Goal: Task Accomplishment & Management: Complete application form

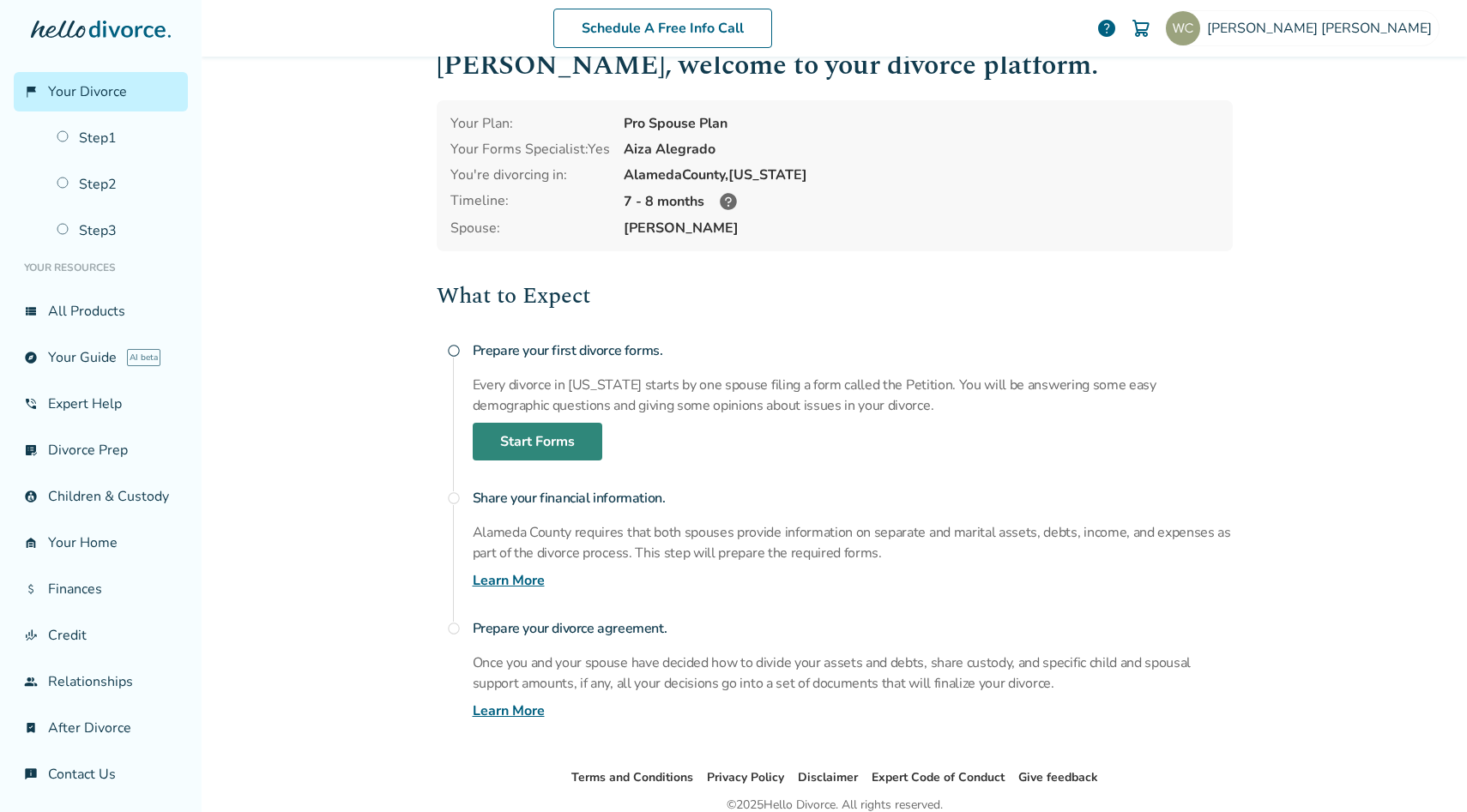
scroll to position [115, 0]
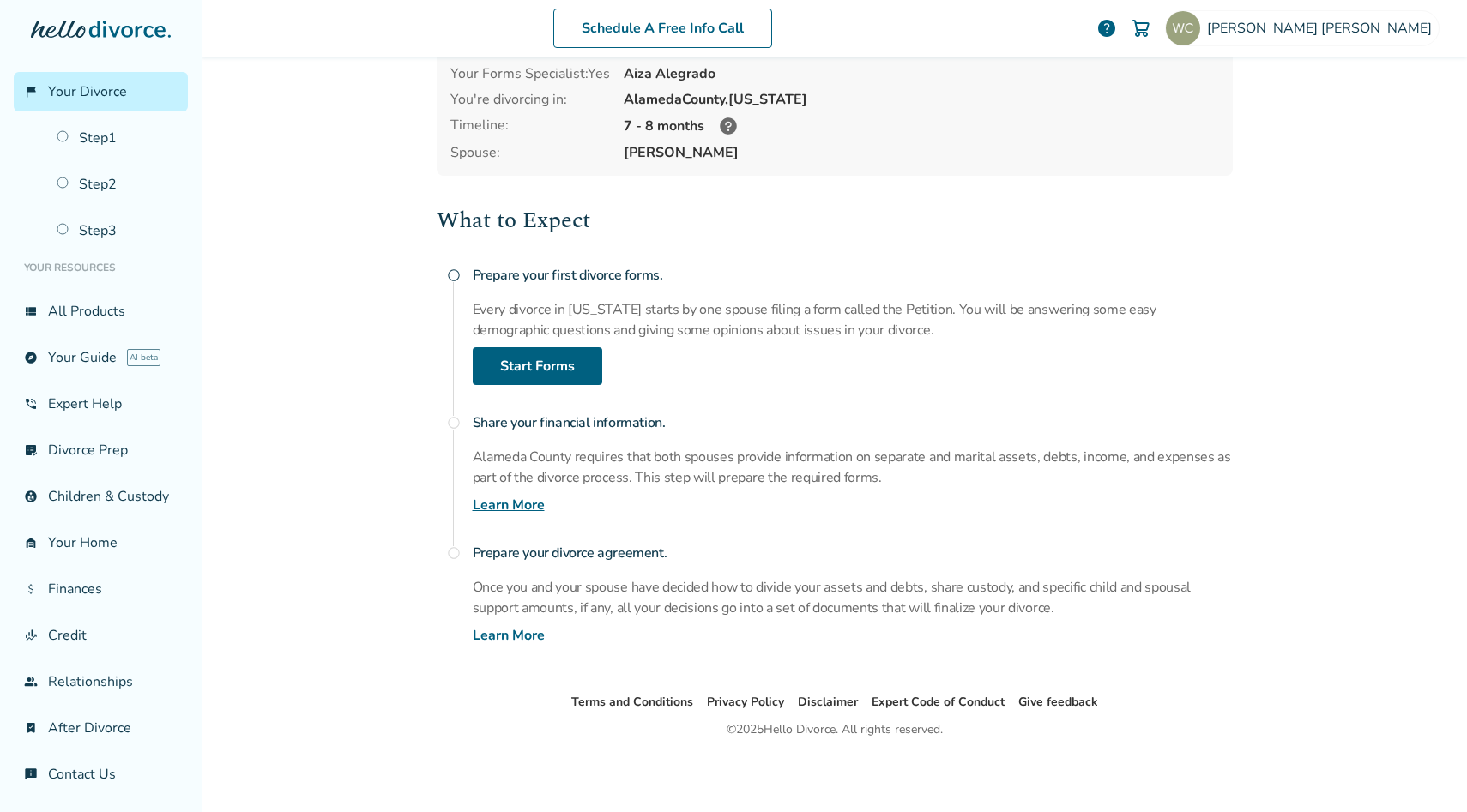
click at [509, 505] on link "Learn More" at bounding box center [509, 504] width 72 height 20
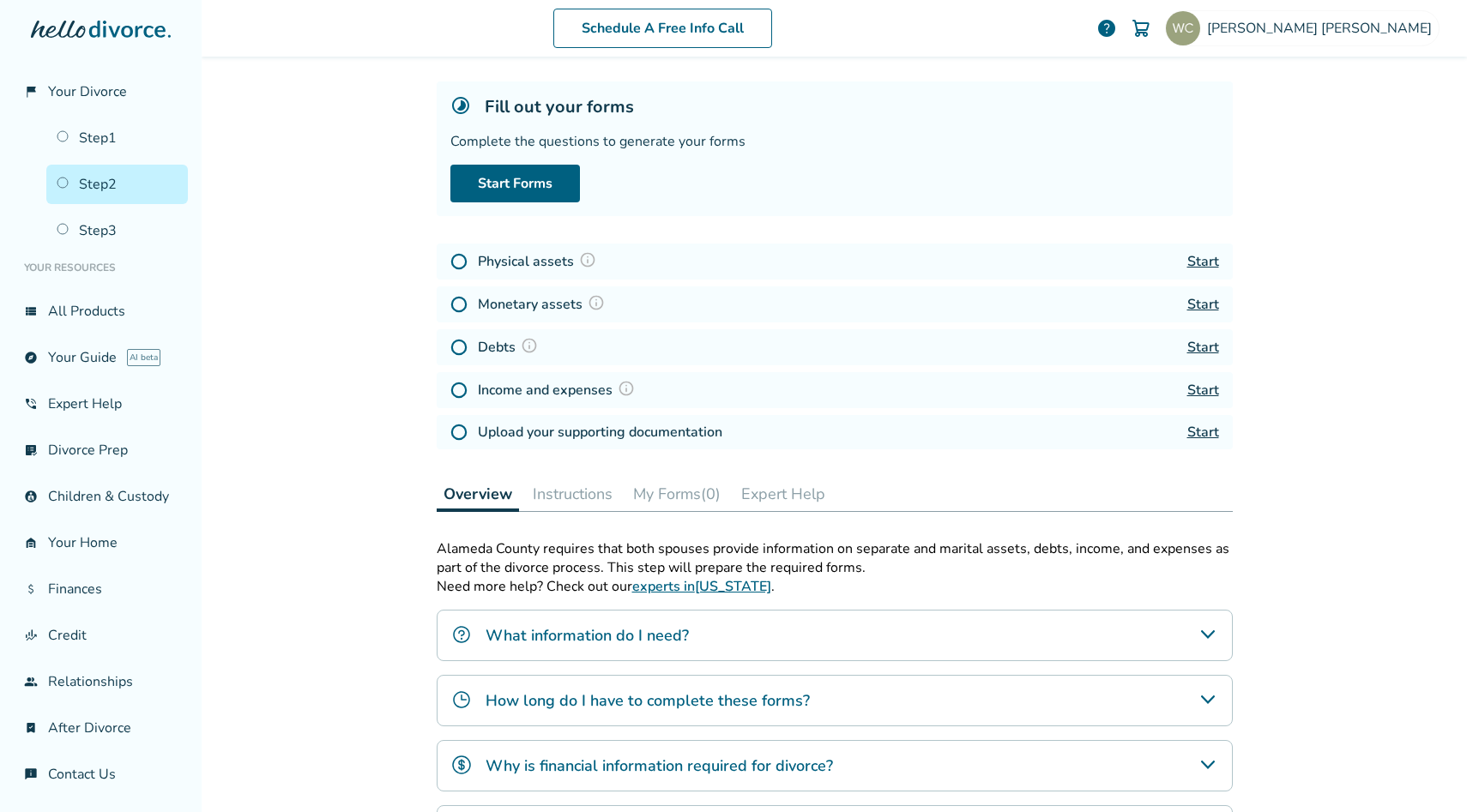
click at [1194, 256] on link "Start" at bounding box center [1203, 261] width 32 height 19
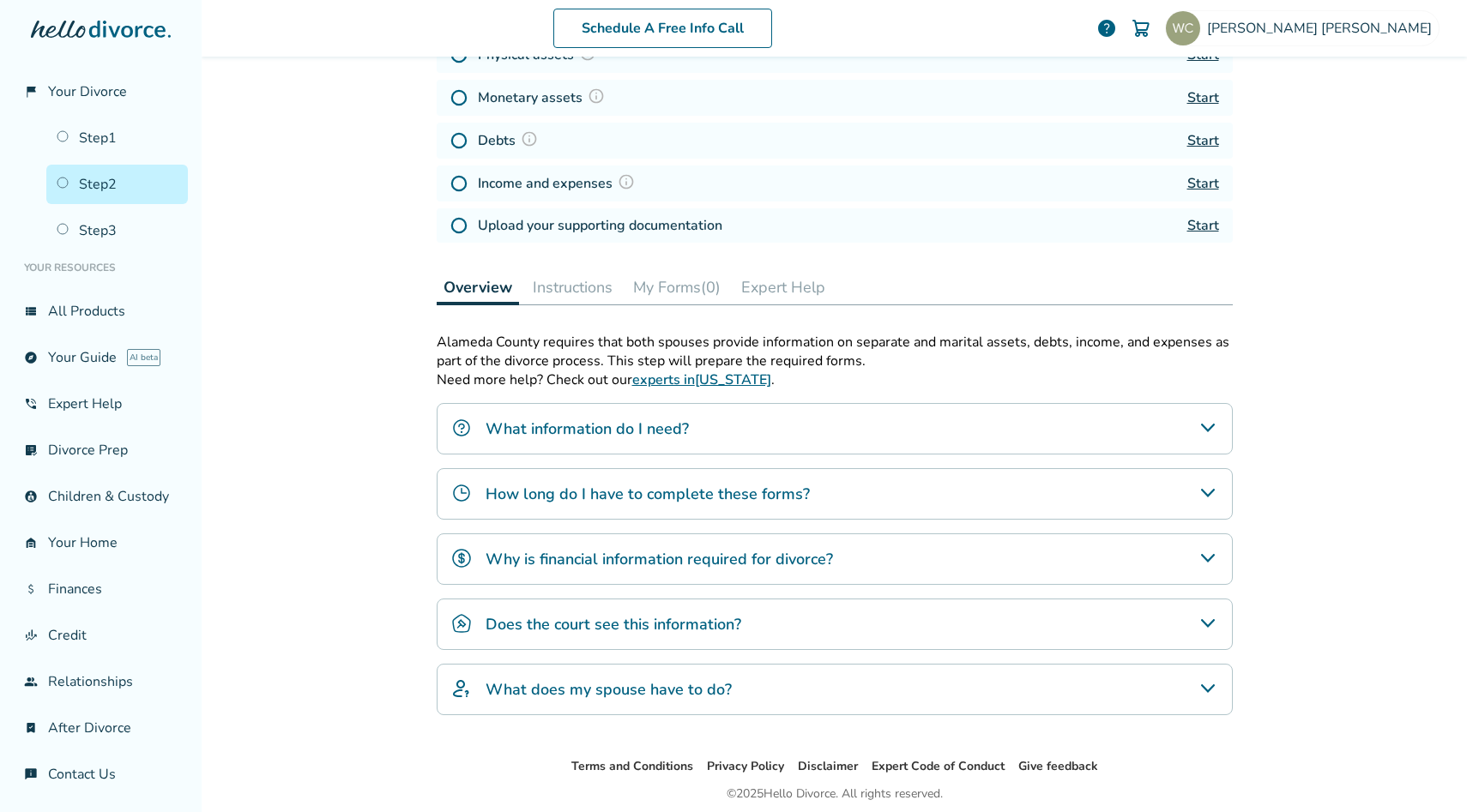
scroll to position [354, 0]
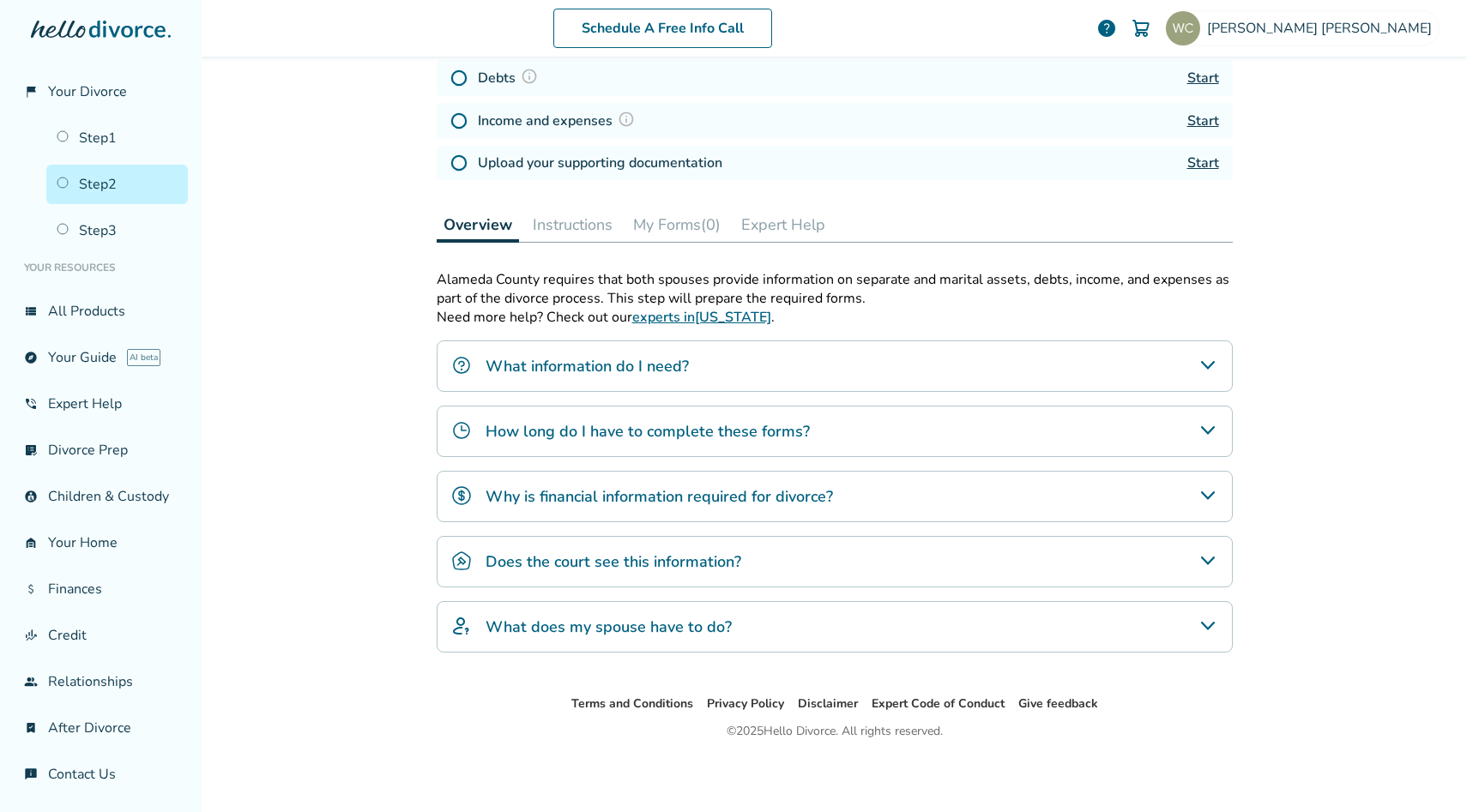
click at [713, 625] on h4 "What does my spouse have to do?" at bounding box center [608, 627] width 246 height 22
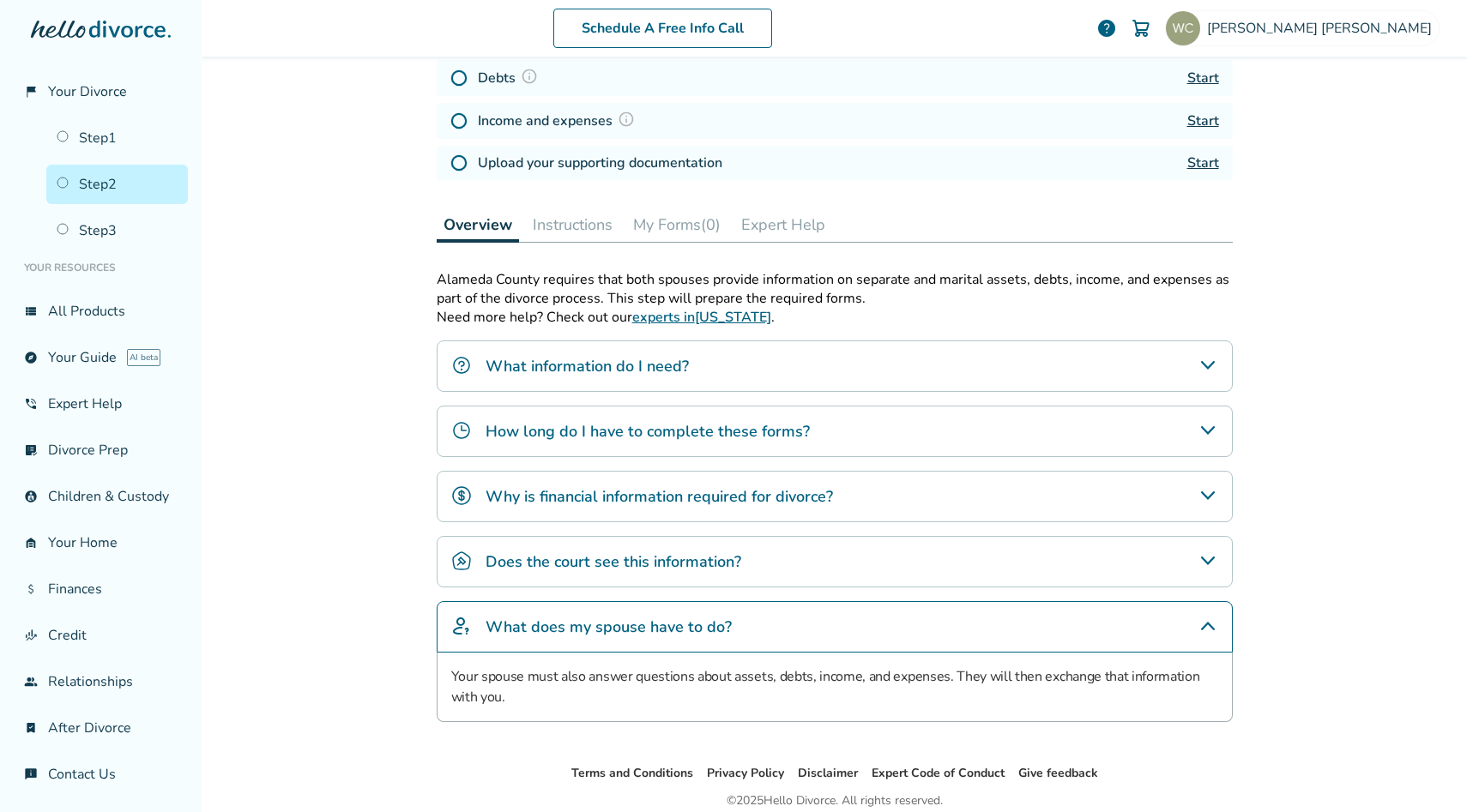
click at [713, 624] on h4 "What does my spouse have to do?" at bounding box center [608, 627] width 246 height 22
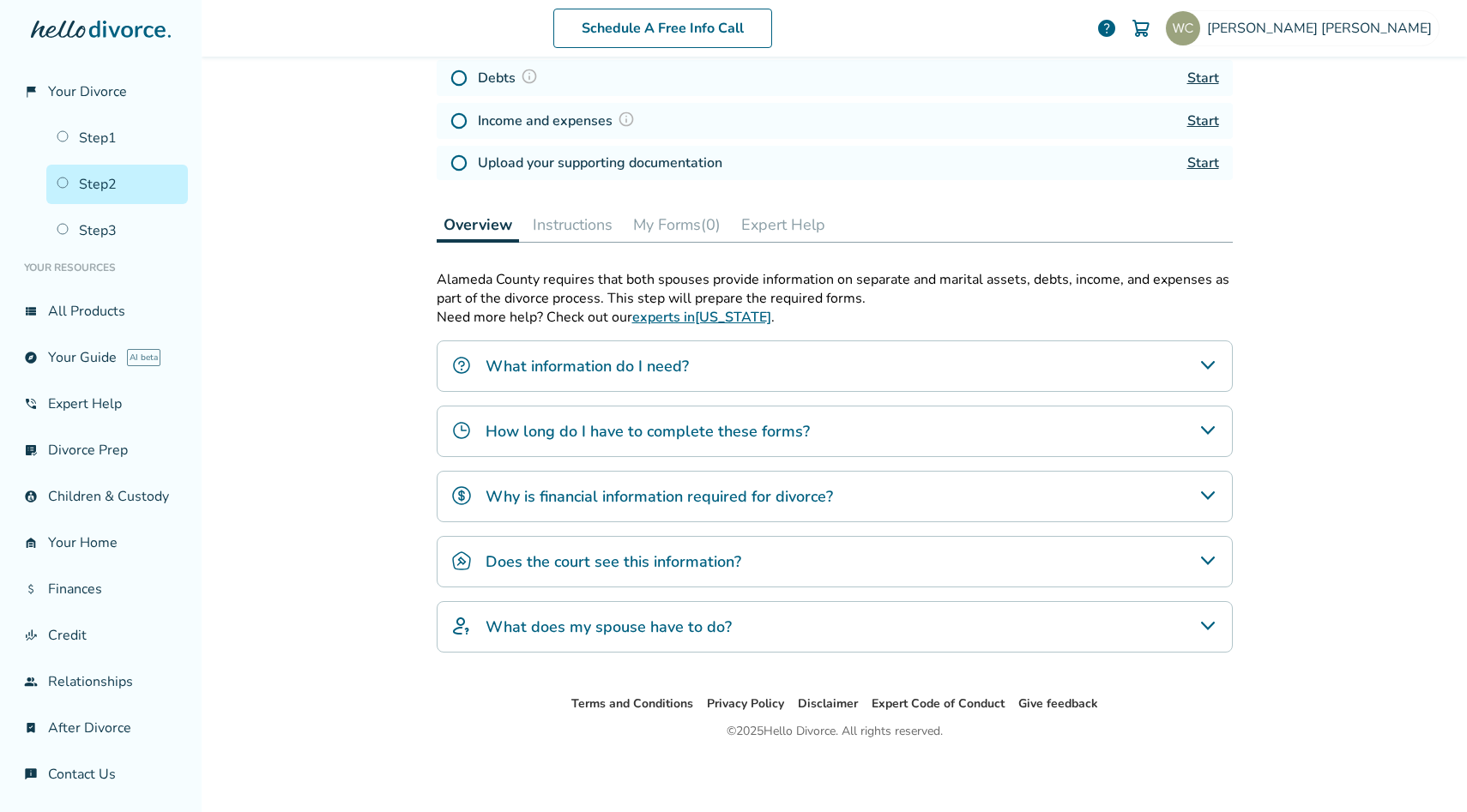
click at [692, 592] on div "Alameda County requires that both spouses provide information on separate and m…" at bounding box center [834, 461] width 796 height 383
click at [683, 571] on h4 "Does the court see this information?" at bounding box center [614, 562] width 256 height 22
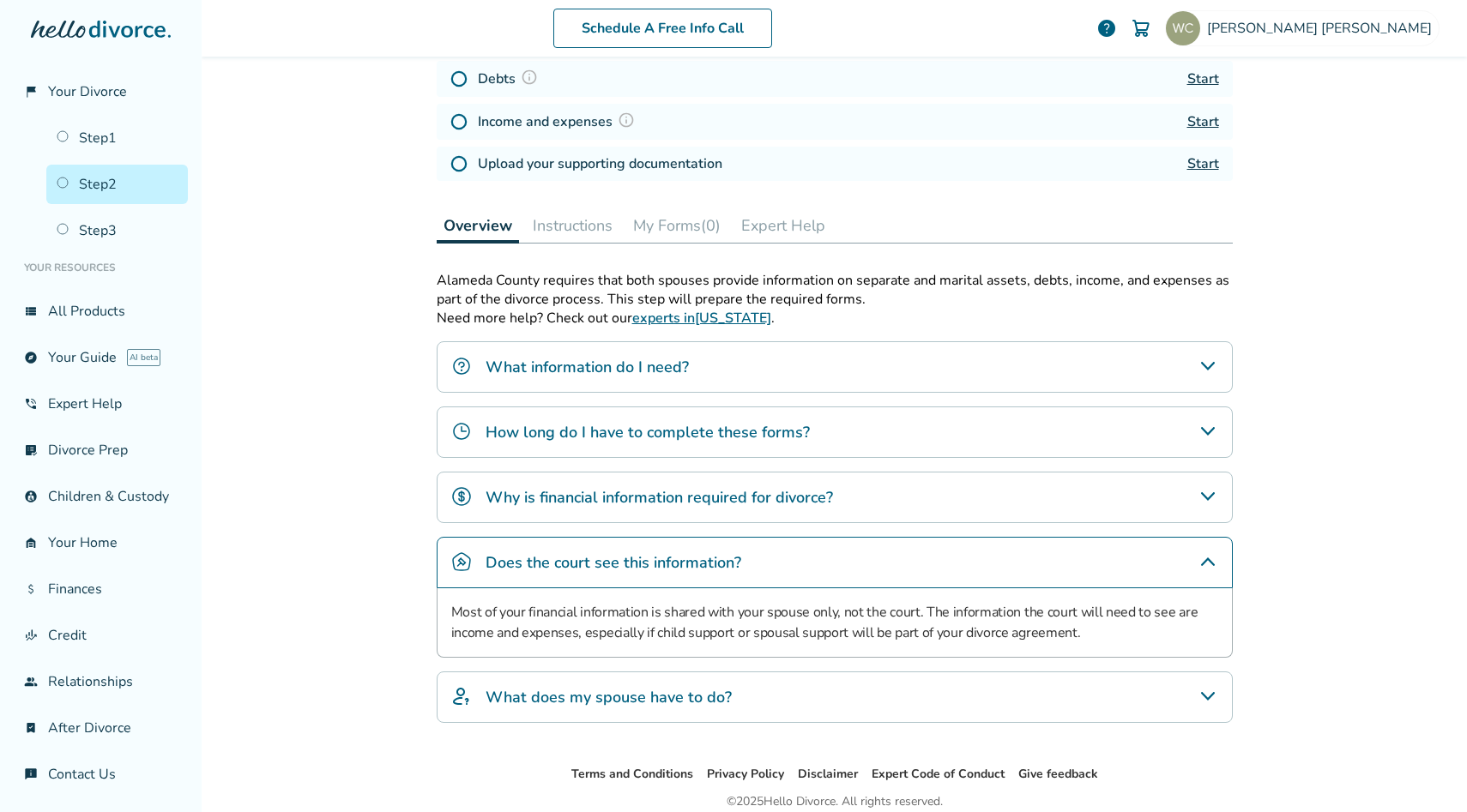
click at [683, 571] on h4 "Does the court see this information?" at bounding box center [614, 562] width 256 height 22
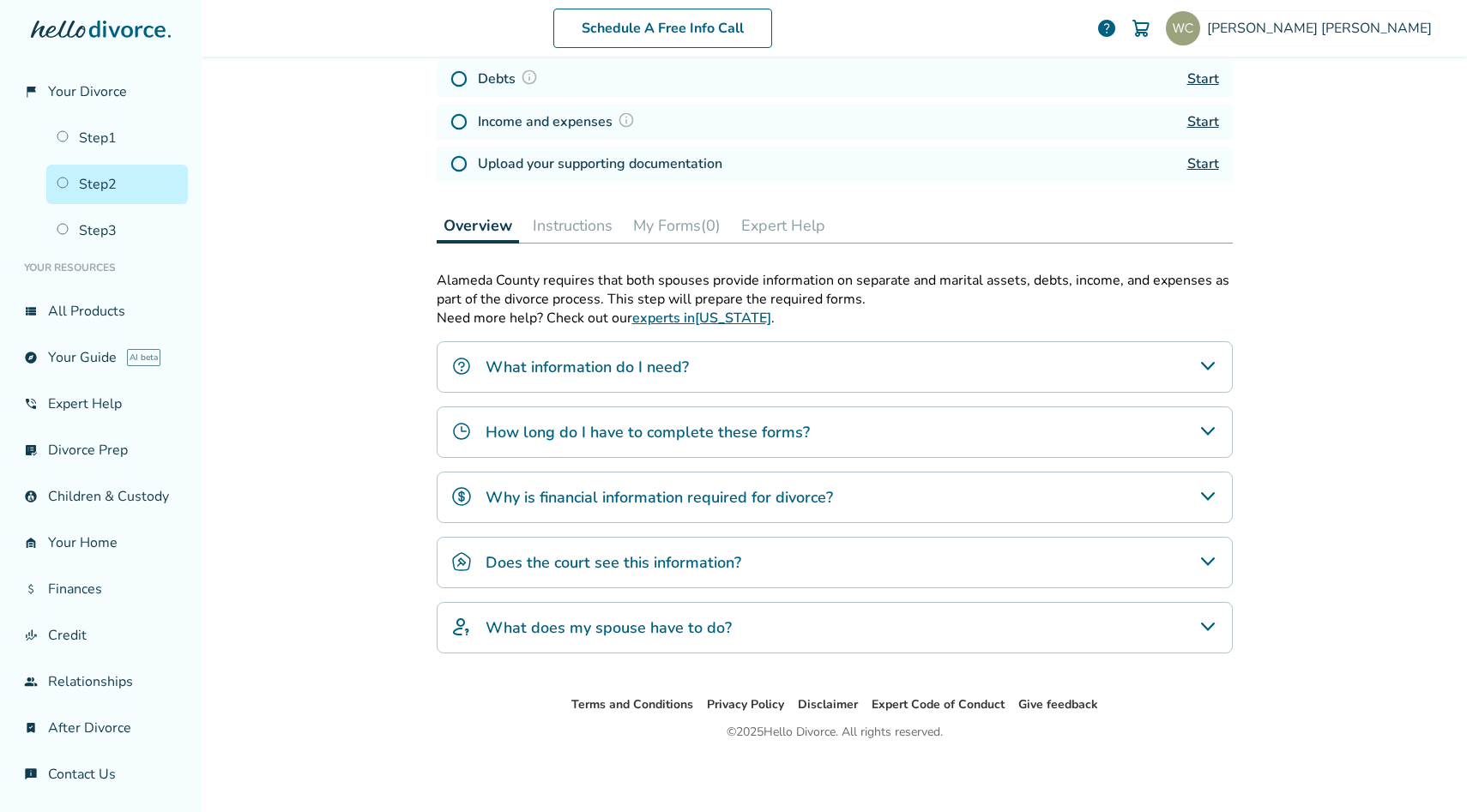
click at [656, 497] on h4 "Why is financial information required for divorce?" at bounding box center [659, 497] width 347 height 22
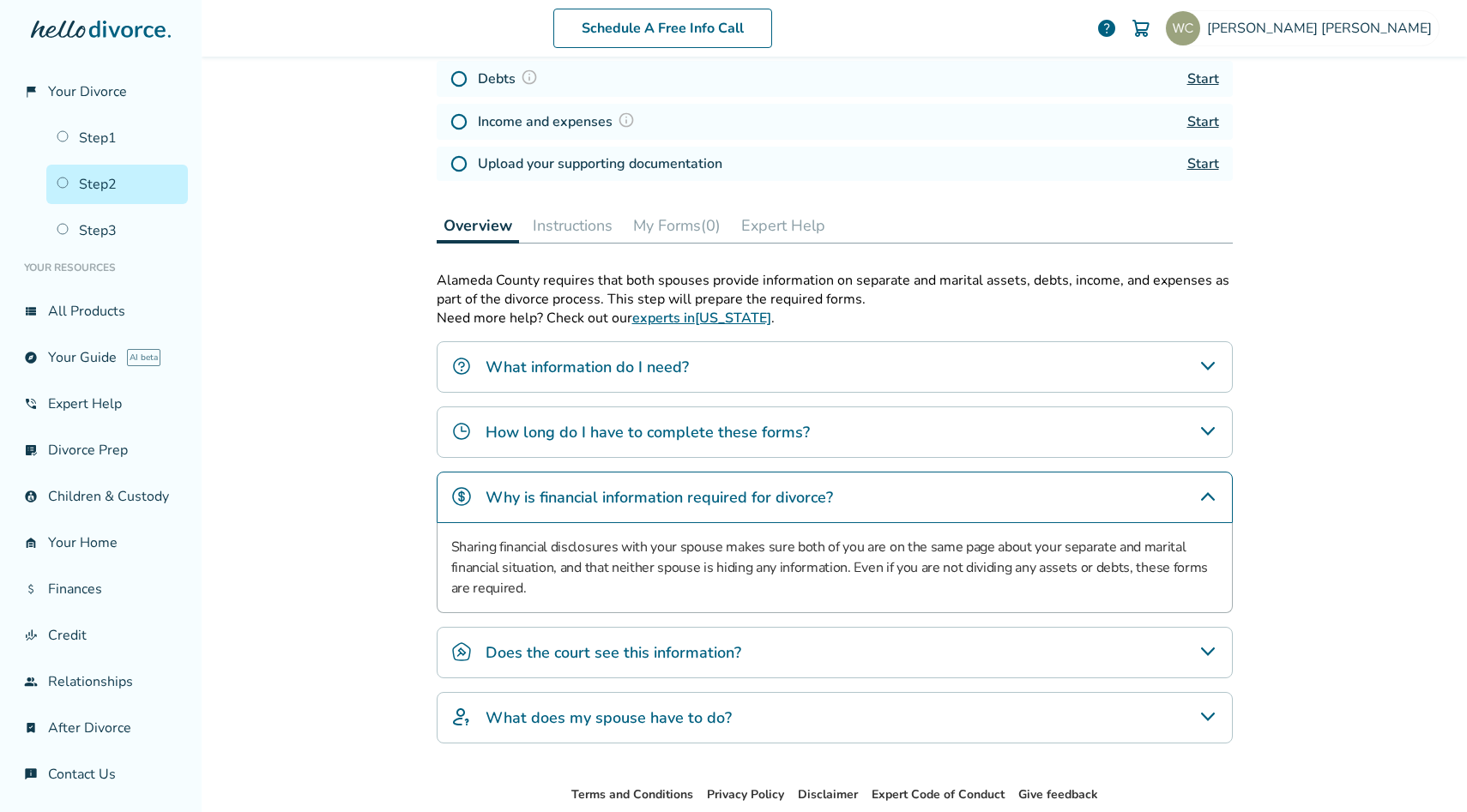
click at [656, 497] on h4 "Why is financial information required for divorce?" at bounding box center [659, 497] width 347 height 22
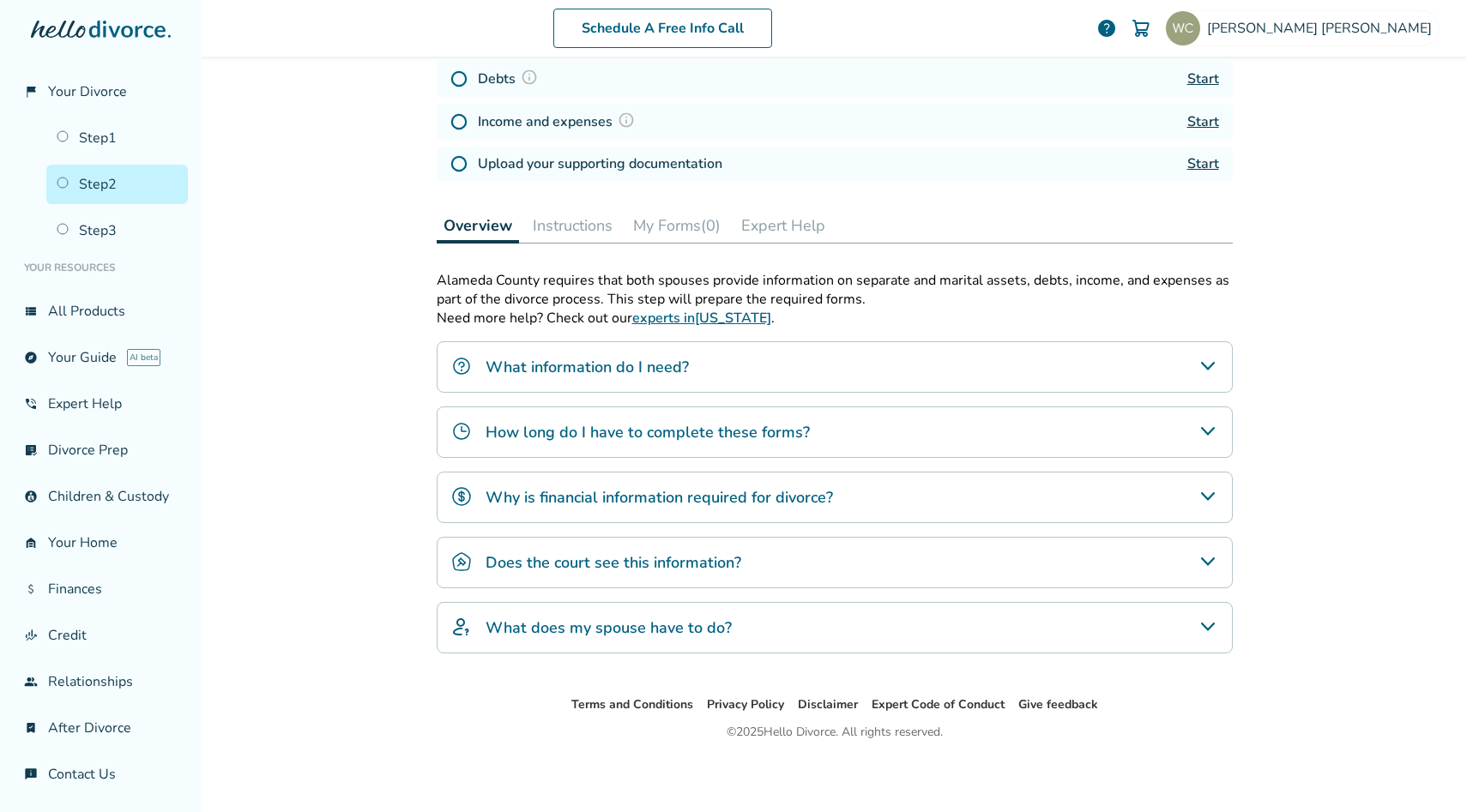
click at [637, 428] on h4 "How long do I have to complete these forms?" at bounding box center [648, 432] width 324 height 22
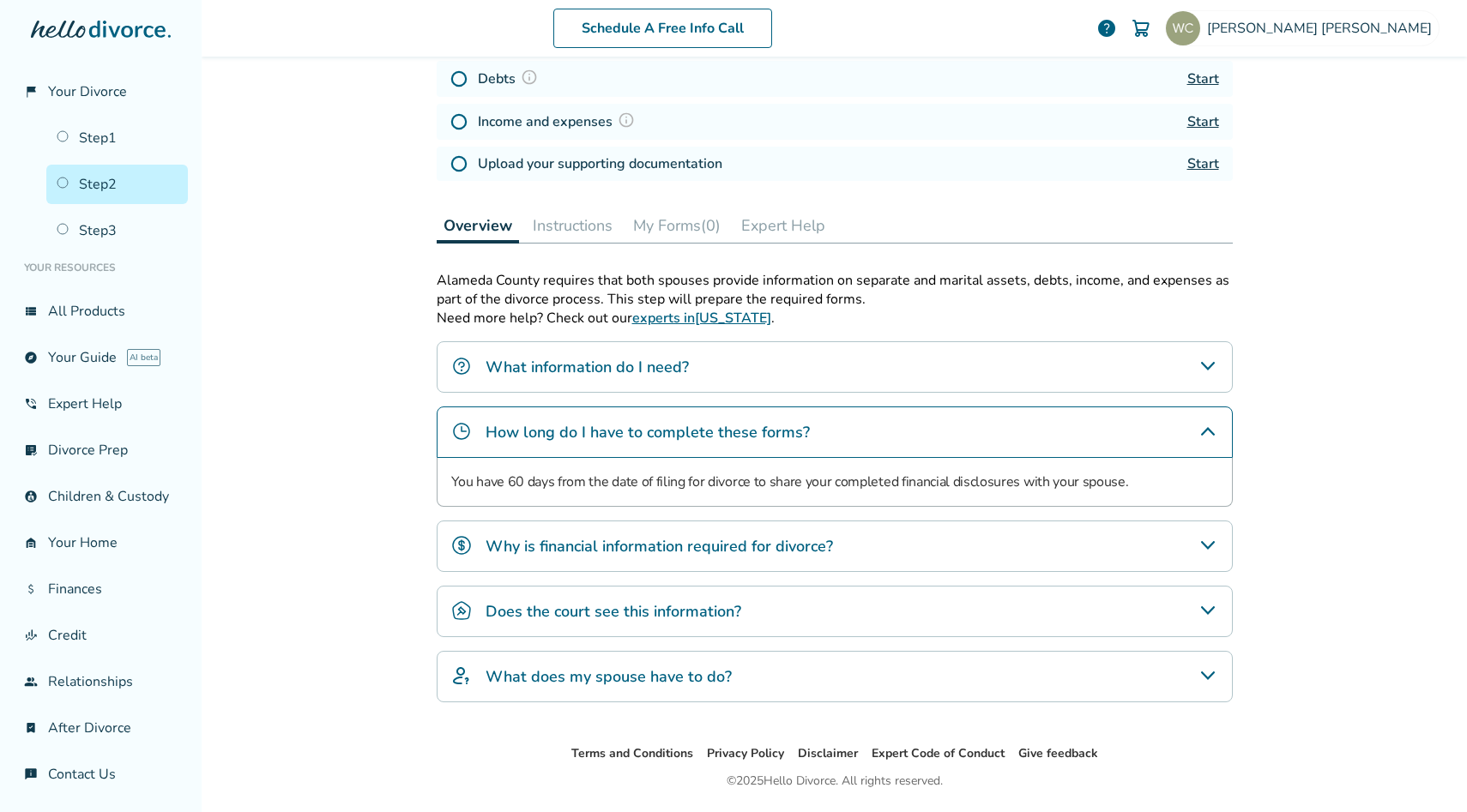
click at [637, 428] on h4 "How long do I have to complete these forms?" at bounding box center [648, 432] width 324 height 22
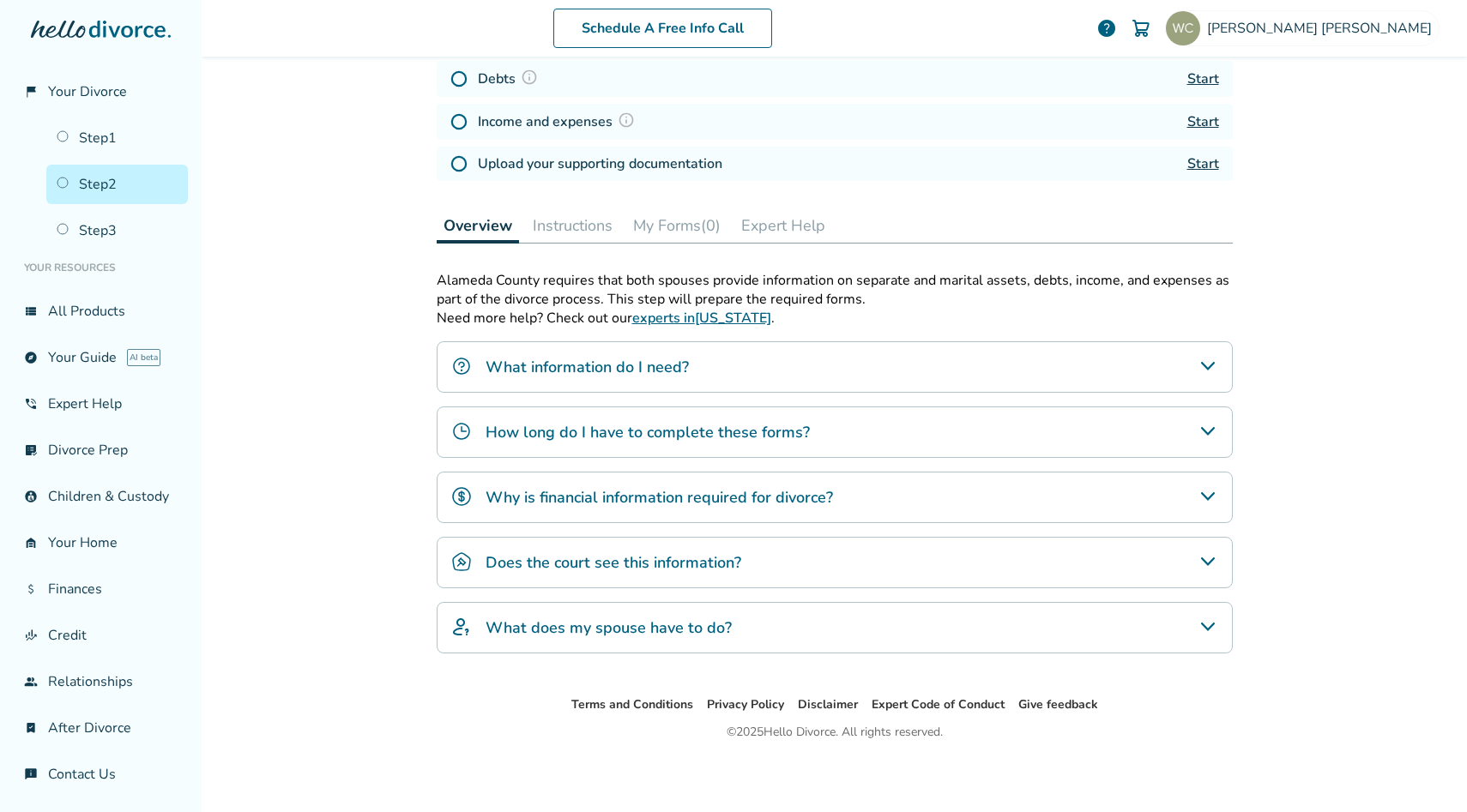
click at [621, 362] on h4 "What information do I need?" at bounding box center [587, 367] width 204 height 22
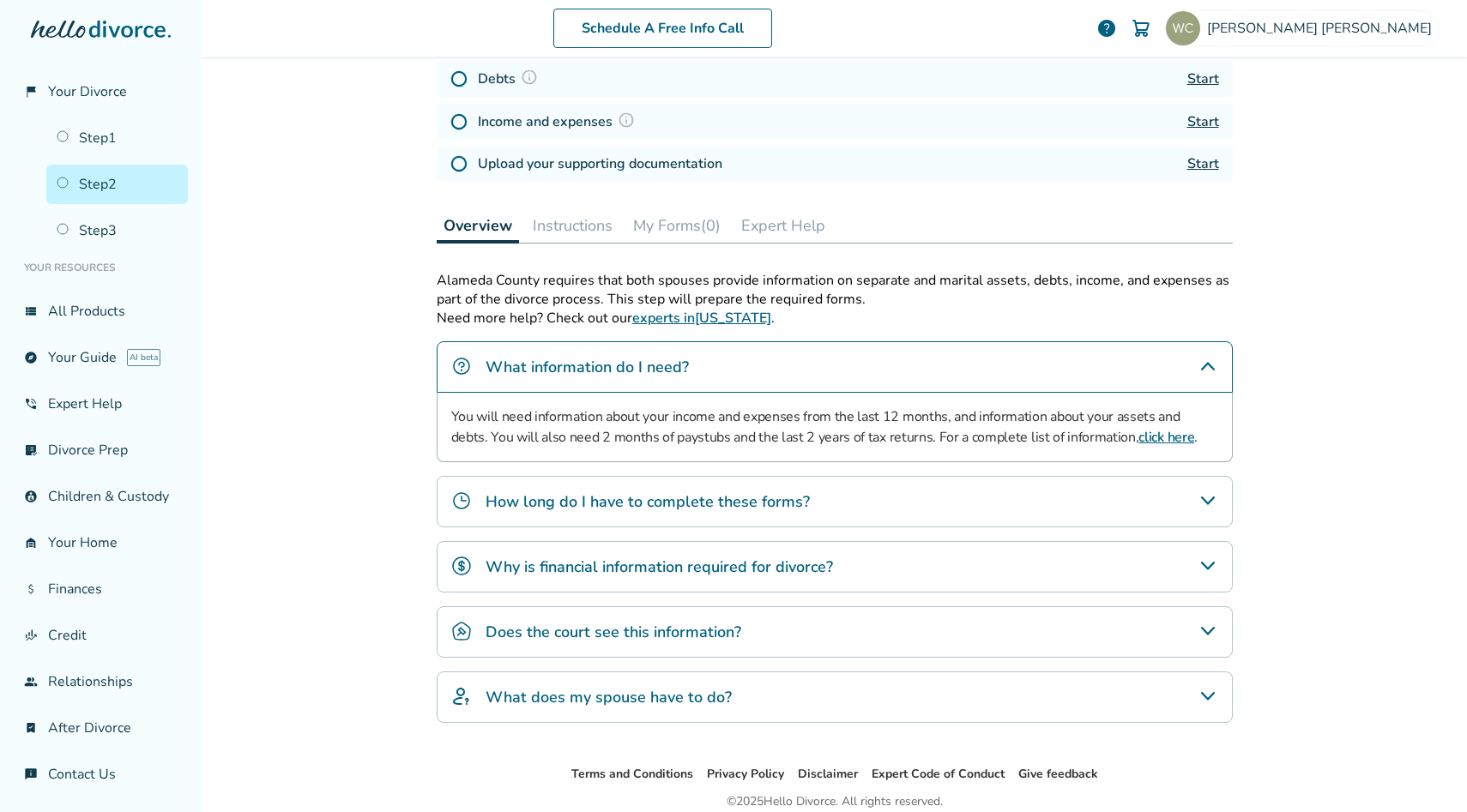
click at [621, 362] on h4 "What information do I need?" at bounding box center [587, 367] width 204 height 22
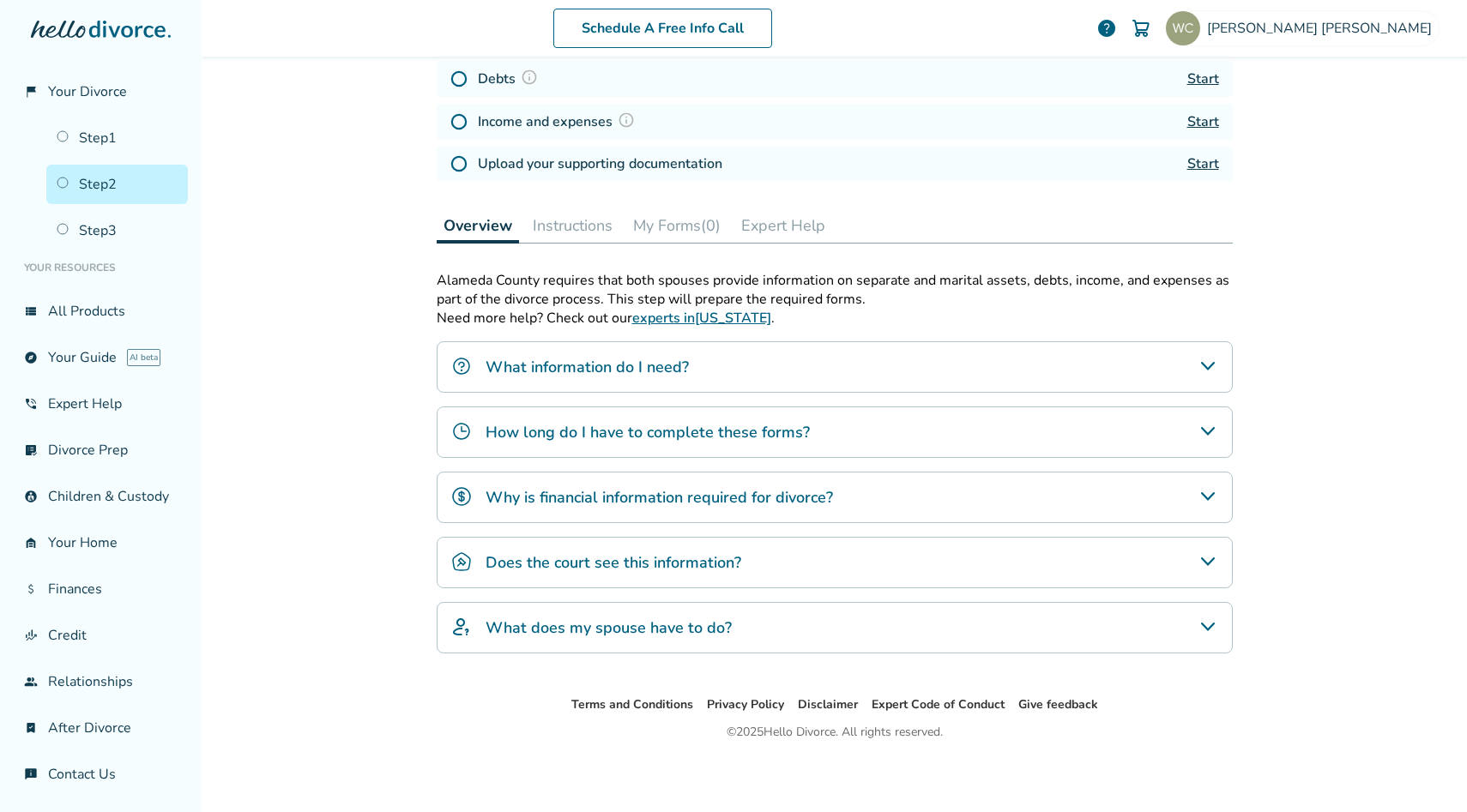
scroll to position [0, 0]
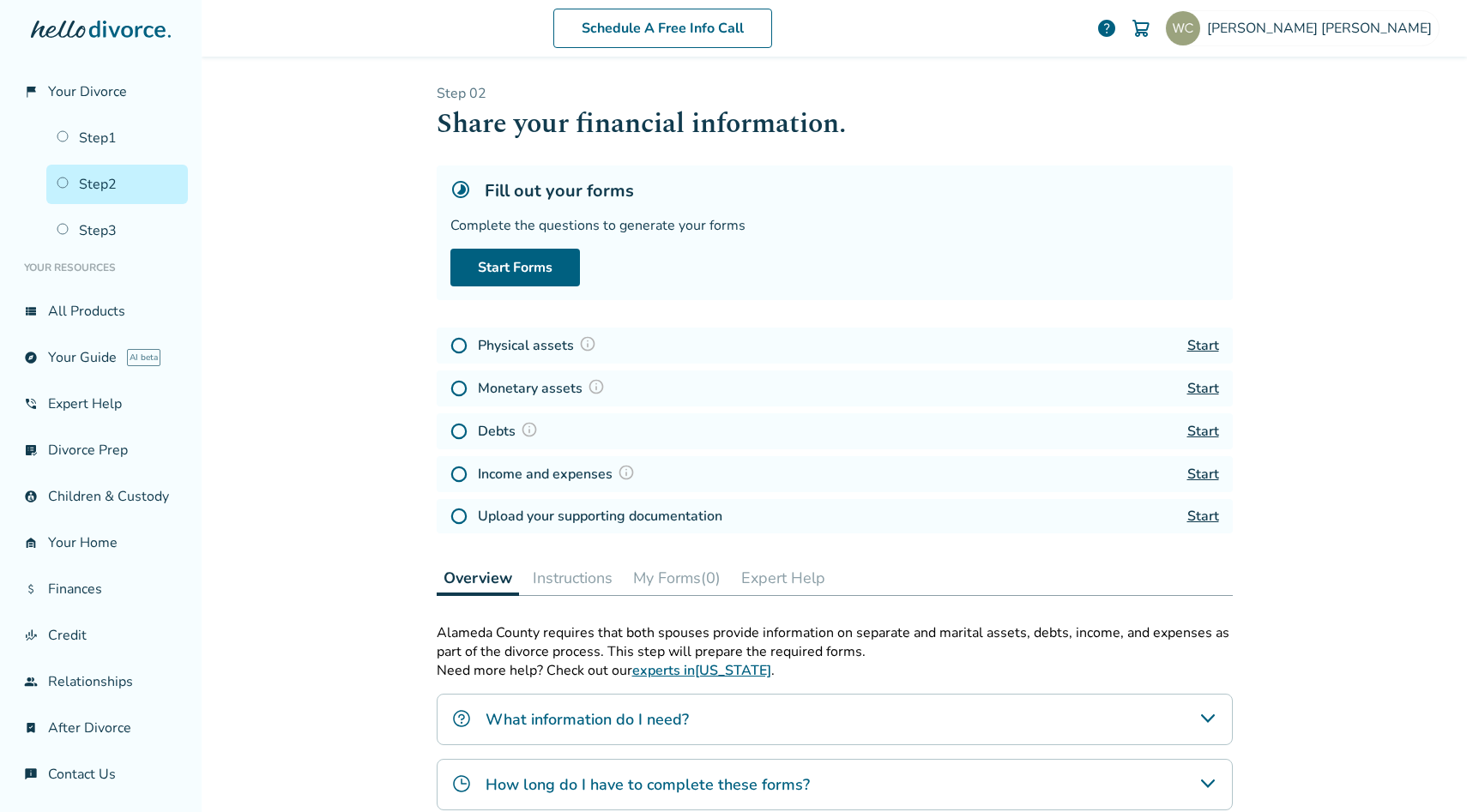
click at [1201, 339] on link "Start" at bounding box center [1203, 345] width 32 height 19
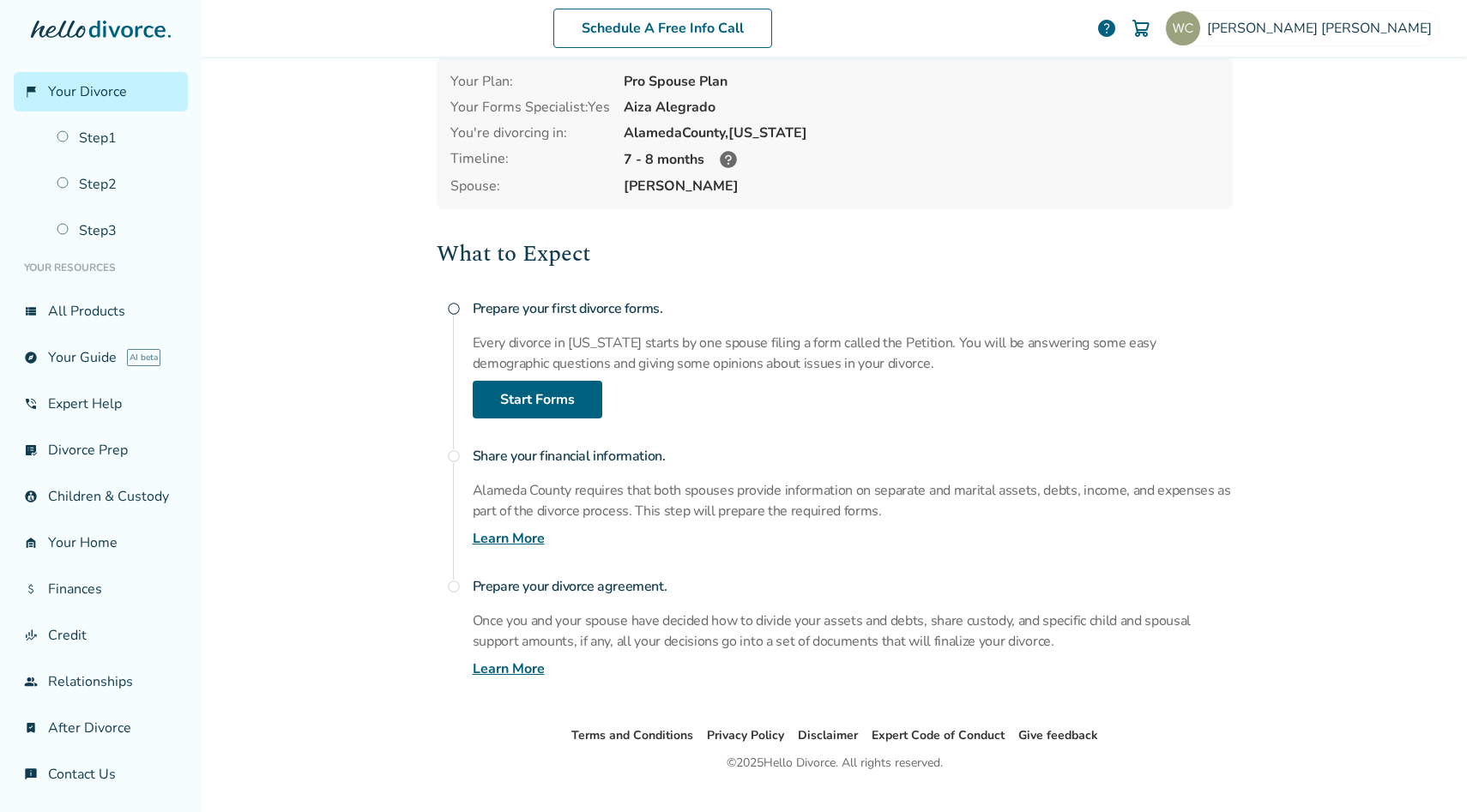
scroll to position [115, 0]
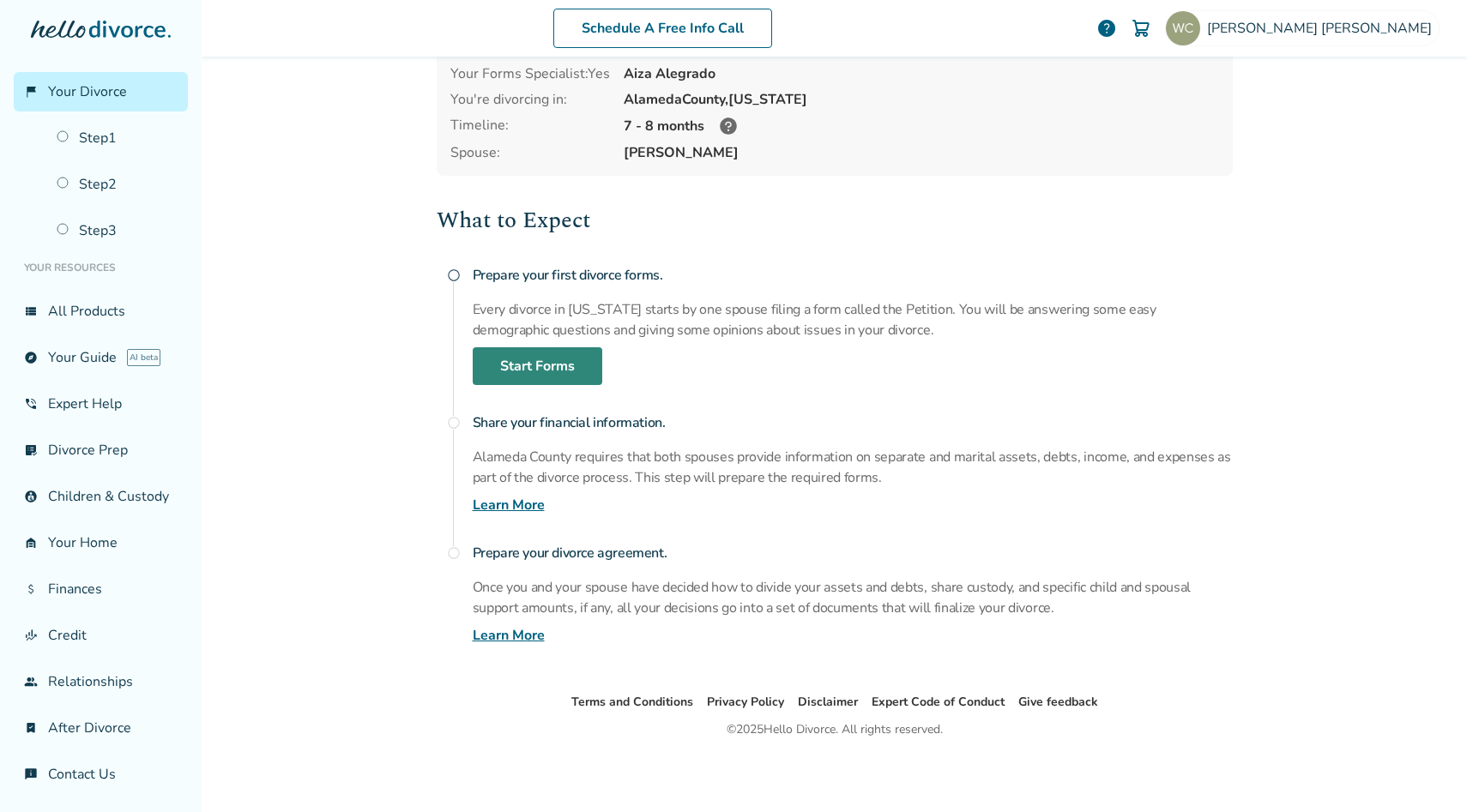
click at [569, 368] on link "Start Forms" at bounding box center [537, 366] width 130 height 38
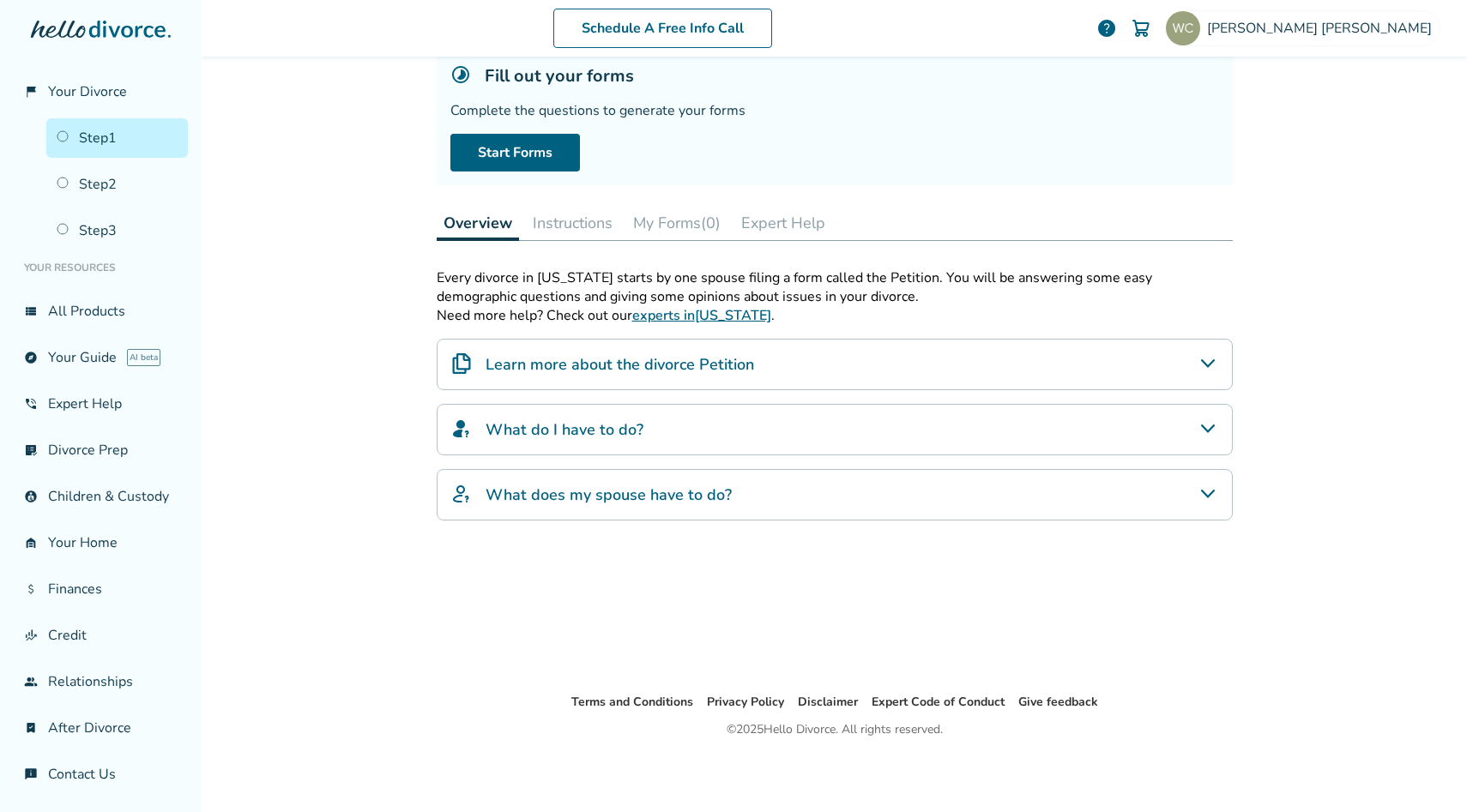
scroll to position [84, 0]
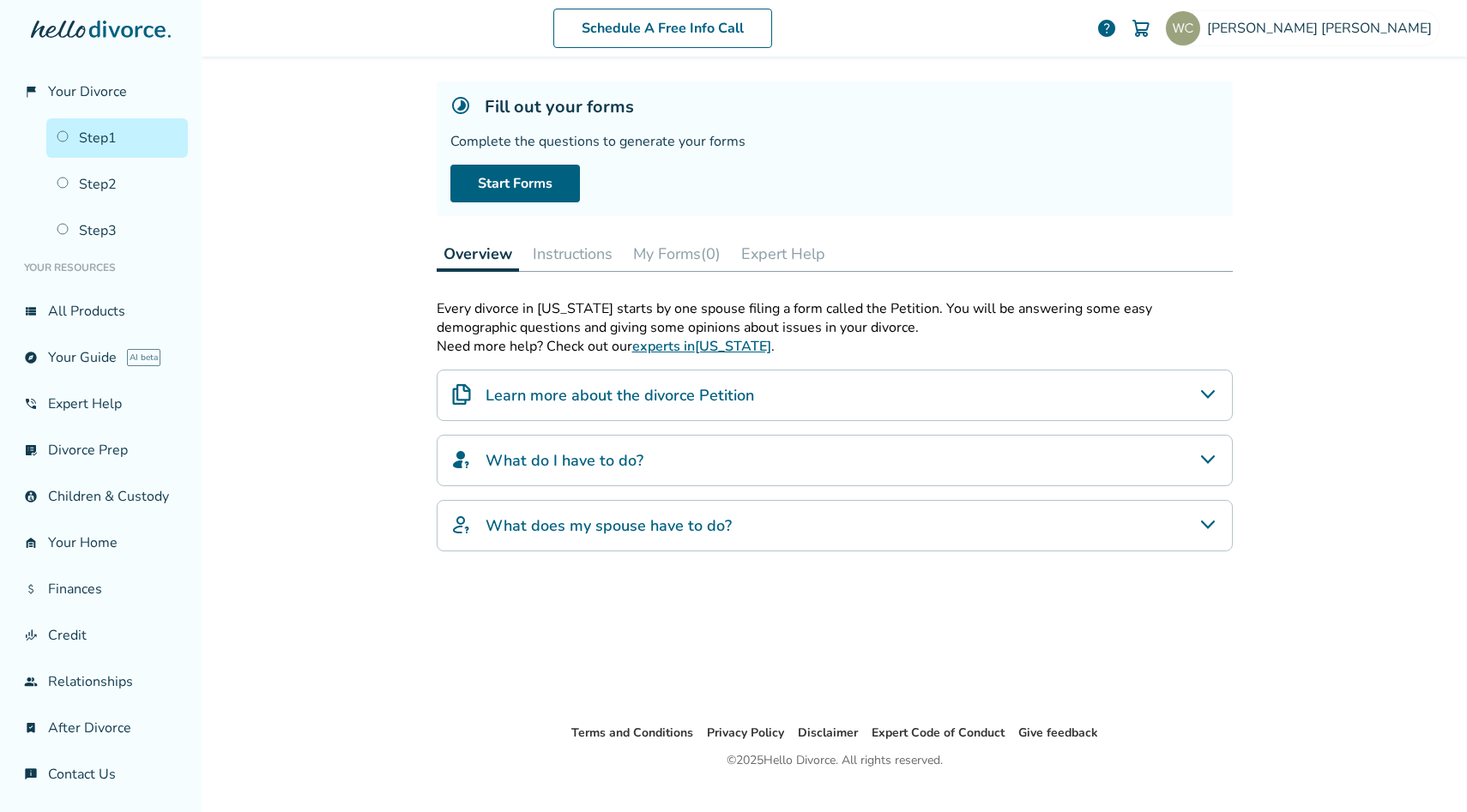
click at [562, 471] on div "What do I have to do?" at bounding box center [834, 460] width 796 height 51
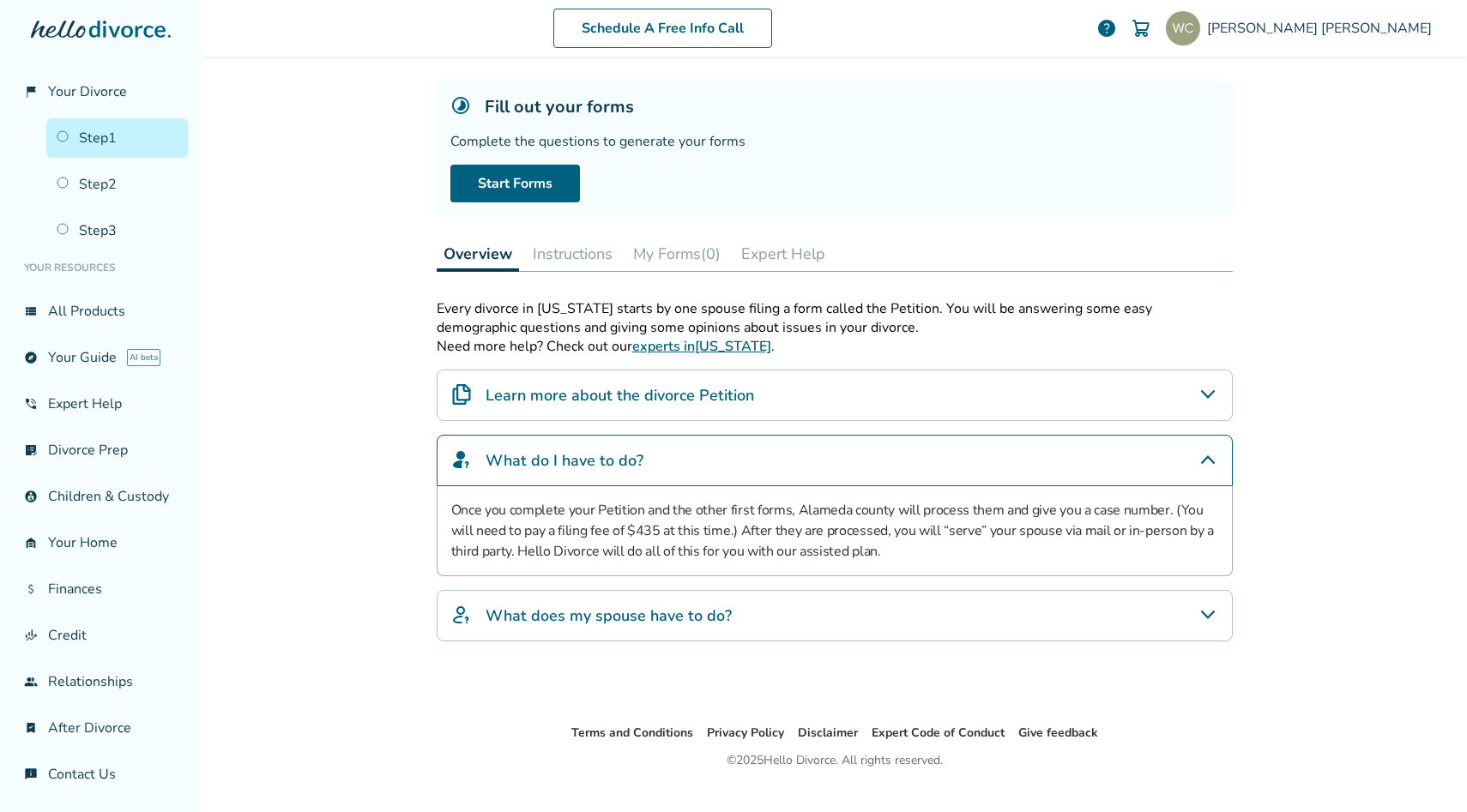
click at [562, 471] on div "What do I have to do?" at bounding box center [834, 460] width 796 height 51
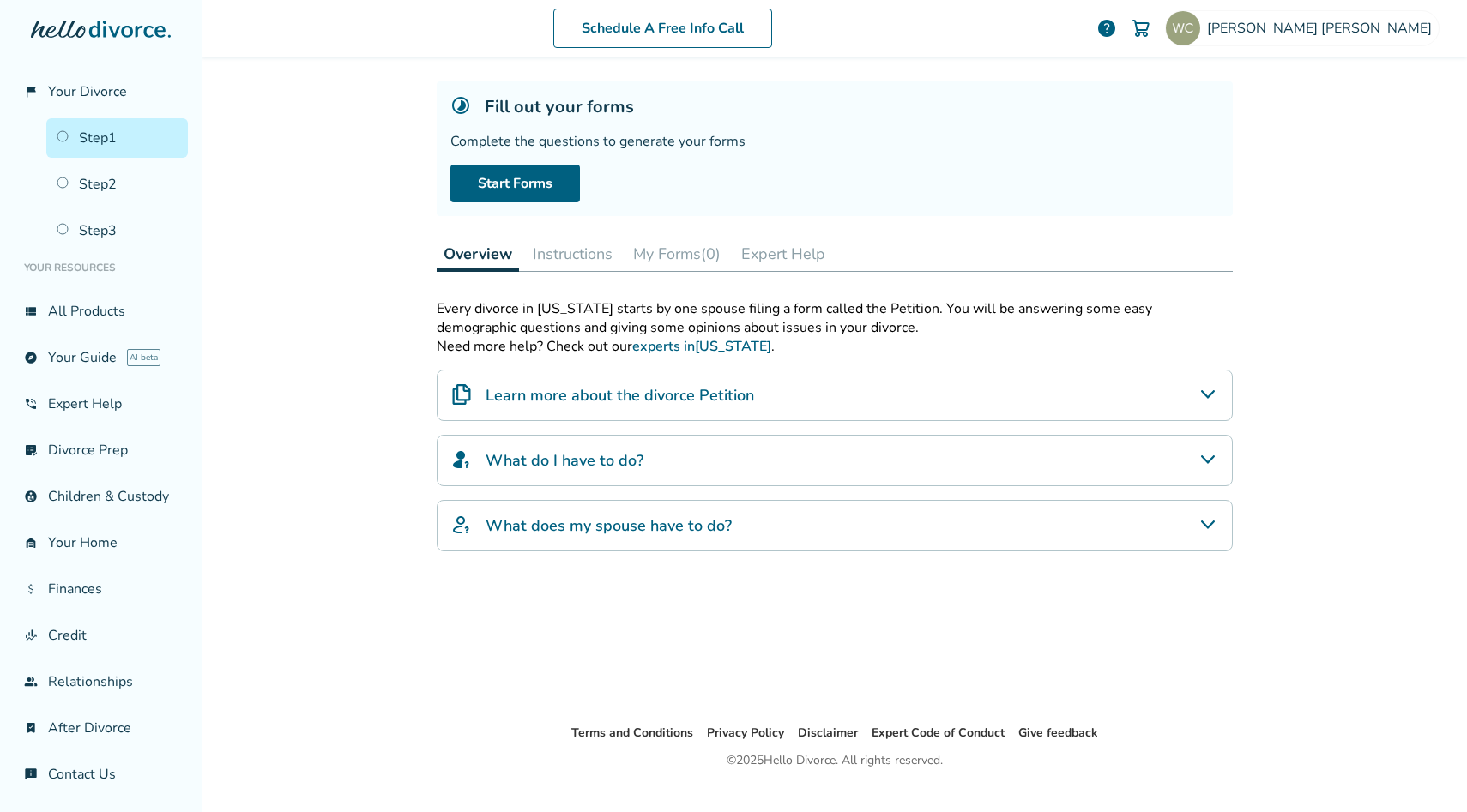
click at [576, 396] on h4 "Learn more about the divorce Petition" at bounding box center [620, 395] width 269 height 22
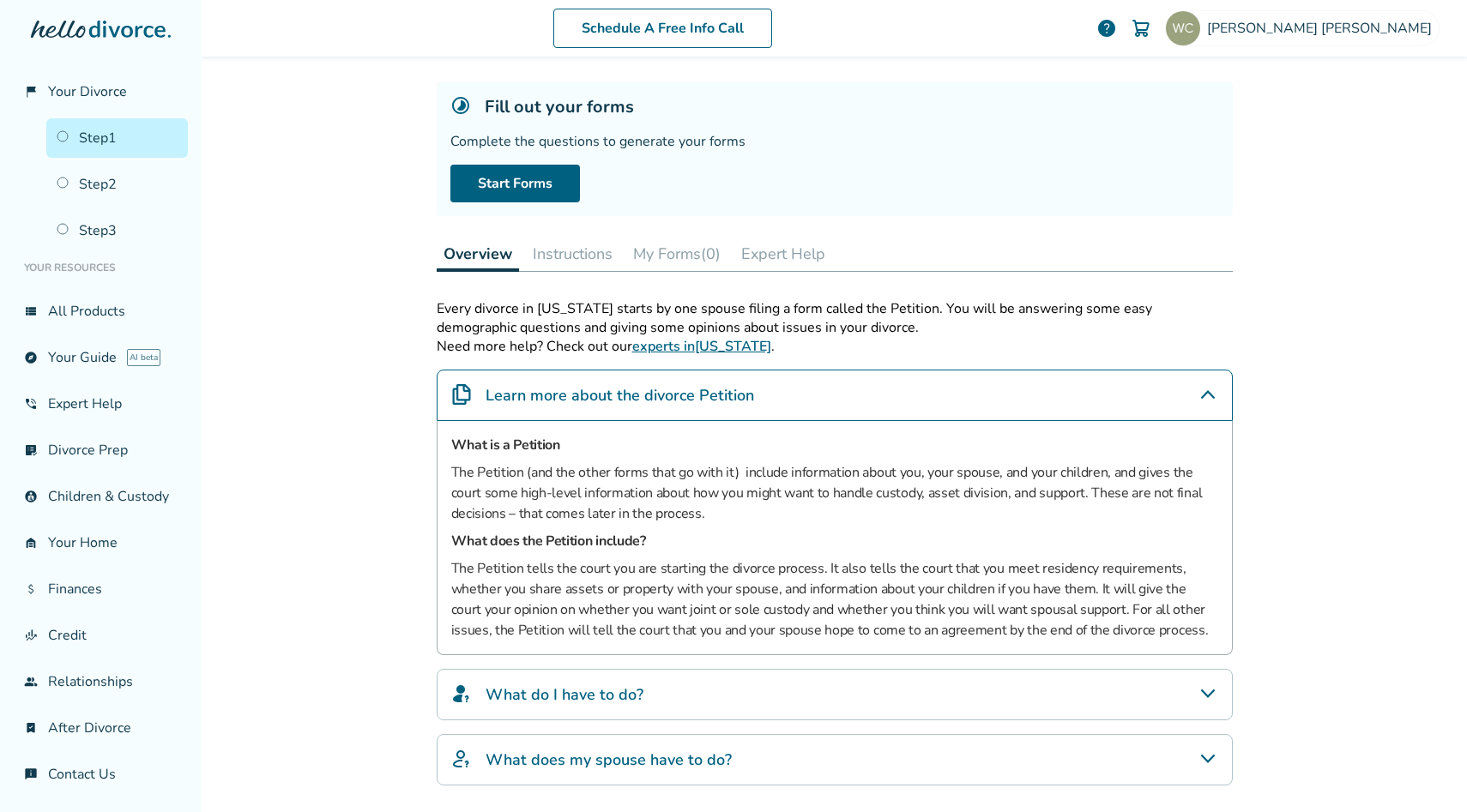
click at [576, 396] on h4 "Learn more about the divorce Petition" at bounding box center [620, 395] width 269 height 22
